Goal: Communication & Community: Participate in discussion

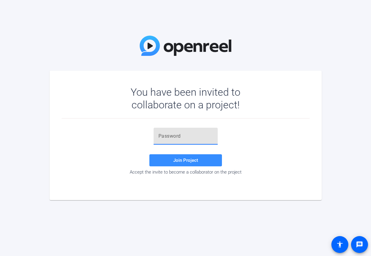
click at [171, 135] on input "text" at bounding box center [185, 136] width 54 height 7
paste input "DOd;fm"
type input "DOd;fm"
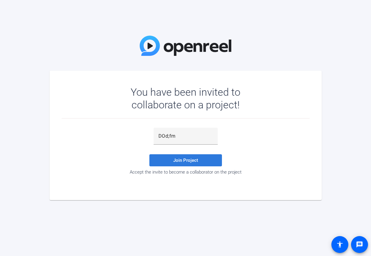
click at [168, 162] on span at bounding box center [185, 160] width 73 height 15
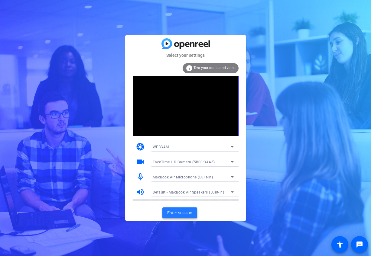
click at [191, 215] on span "Enter session" at bounding box center [179, 213] width 25 height 6
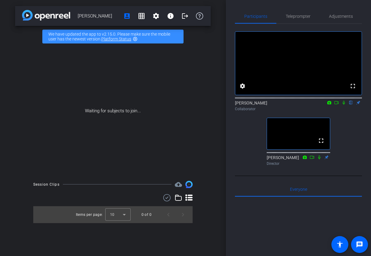
click at [227, 155] on div "Participants Teleprompter Adjustments fullscreen settings [PERSON_NAME] flip Co…" at bounding box center [298, 128] width 145 height 256
click at [233, 150] on div "Participants Teleprompter Adjustments fullscreen settings [PERSON_NAME] flip Co…" at bounding box center [298, 128] width 145 height 256
click at [239, 153] on div "fullscreen settings [PERSON_NAME] flip Collaborator fullscreen [PERSON_NAME] Di…" at bounding box center [298, 96] width 127 height 145
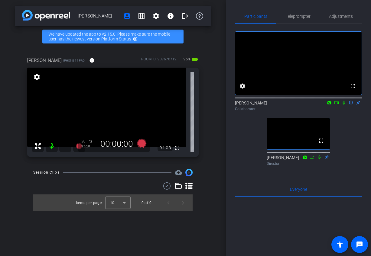
click at [67, 147] on mat-icon at bounding box center [65, 146] width 12 height 12
click at [67, 148] on icon at bounding box center [65, 146] width 7 height 7
click at [343, 105] on icon at bounding box center [344, 103] width 2 height 4
click at [338, 104] on icon at bounding box center [336, 102] width 4 height 3
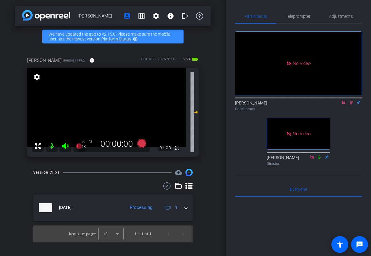
click at [222, 166] on div "[PERSON_NAME] account_box grid_on settings info logout We have updated the app …" at bounding box center [113, 128] width 226 height 256
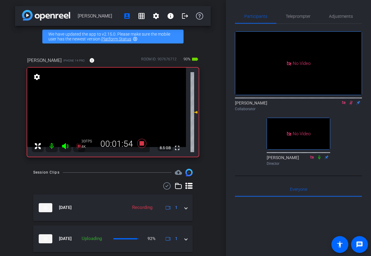
click at [221, 152] on div "[PERSON_NAME] account_box grid_on settings info logout We have updated the app …" at bounding box center [113, 128] width 226 height 256
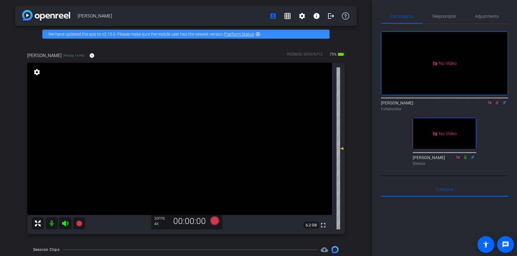
click at [488, 105] on icon at bounding box center [490, 103] width 5 height 4
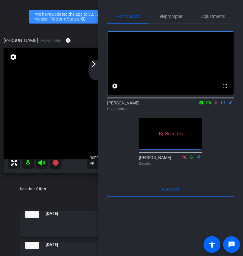
click at [215, 105] on icon at bounding box center [216, 103] width 5 height 4
click at [217, 105] on icon at bounding box center [216, 103] width 2 height 4
